Goal: Answer question/provide support

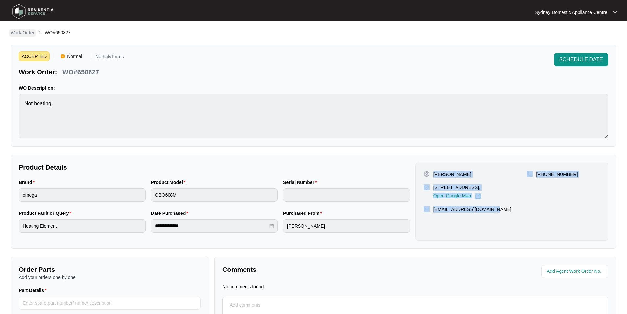
click at [27, 34] on p "Work Order" at bounding box center [23, 32] width 24 height 7
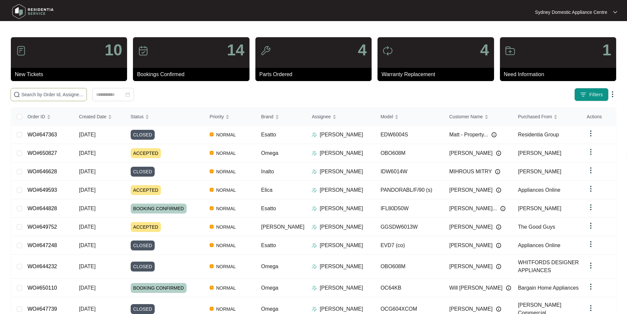
click at [64, 93] on input "text" at bounding box center [52, 94] width 63 height 7
paste input "647695"
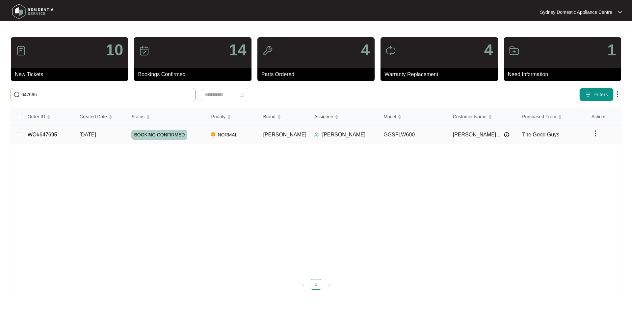
type input "647695"
click at [45, 133] on link "WO#647695" at bounding box center [43, 135] width 30 height 6
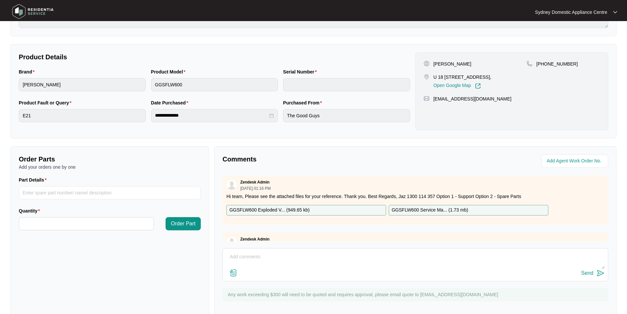
scroll to position [123, 0]
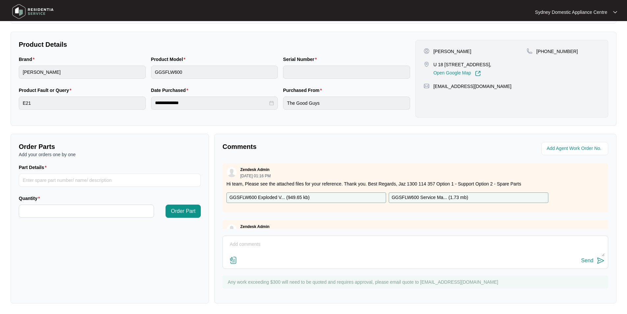
click at [281, 247] on textarea at bounding box center [415, 247] width 378 height 17
paste textarea "As requested, our technician attended to the property above on [DATE] and inspe…"
click at [232, 260] on img at bounding box center [233, 260] width 8 height 8
click at [0, 0] on input "file" at bounding box center [0, 0] width 0 height 0
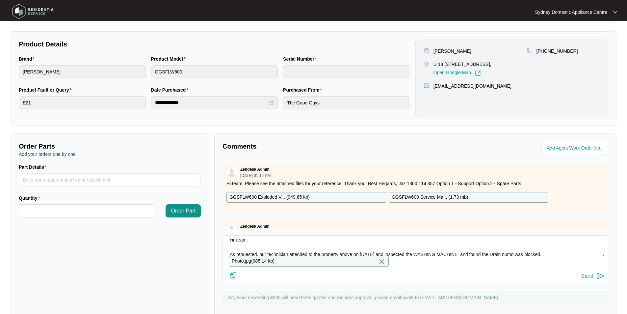
scroll to position [0, 0]
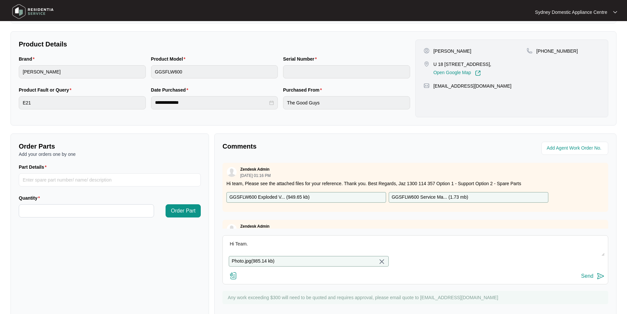
click at [299, 253] on textarea "Hi Team. As requested, our technician attended to the property above on [DATE] …" at bounding box center [415, 247] width 378 height 17
click at [265, 243] on textarea "Hi Team. As requested, our technician attended to the property above on [DATE] …" at bounding box center [415, 247] width 378 height 17
drag, startPoint x: 263, startPoint y: 244, endPoint x: 219, endPoint y: 236, distance: 44.5
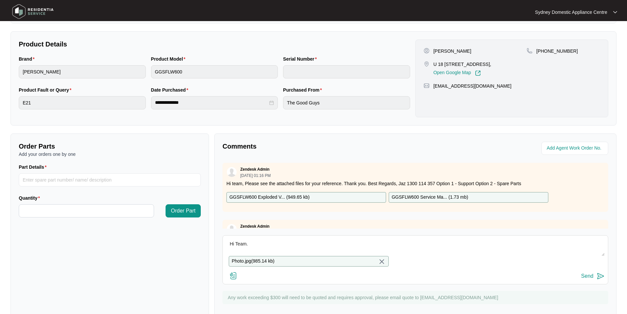
click at [219, 236] on div "Comments Zendesk Admin [DATE] 01:16 PM Hi team, Please see the attached files f…" at bounding box center [415, 225] width 402 height 185
type textarea "Hi Team. As requested, our technician attended to the property above on [DATE] …"
click at [593, 279] on div "Send" at bounding box center [587, 276] width 12 height 6
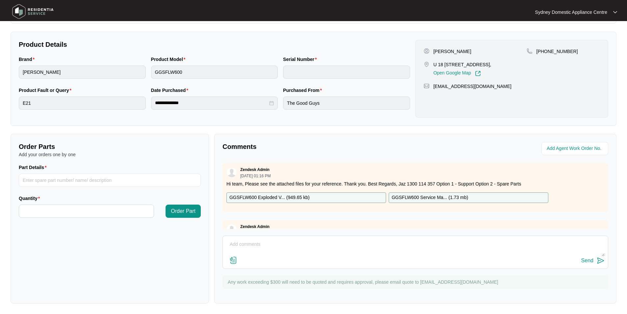
scroll to position [53, 0]
